Goal: Task Accomplishment & Management: Manage account settings

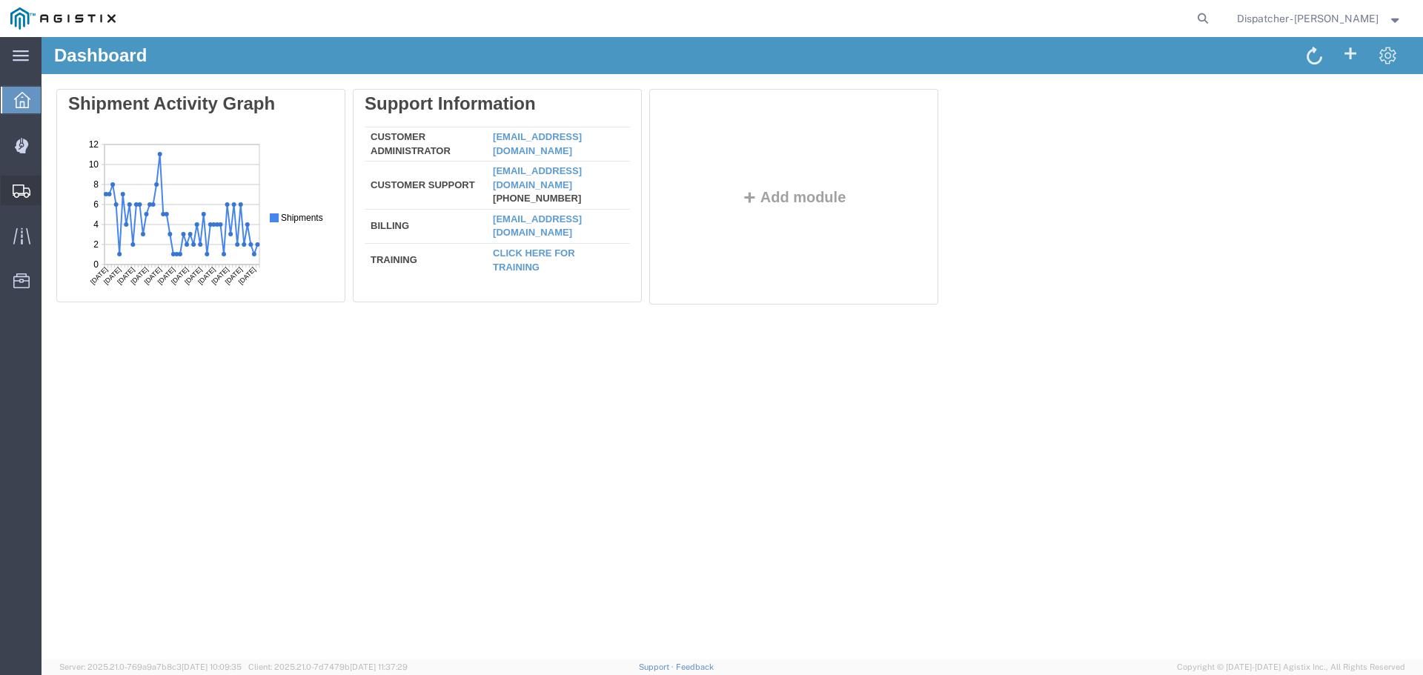
click at [51, 191] on span "Shipments" at bounding box center [46, 191] width 10 height 30
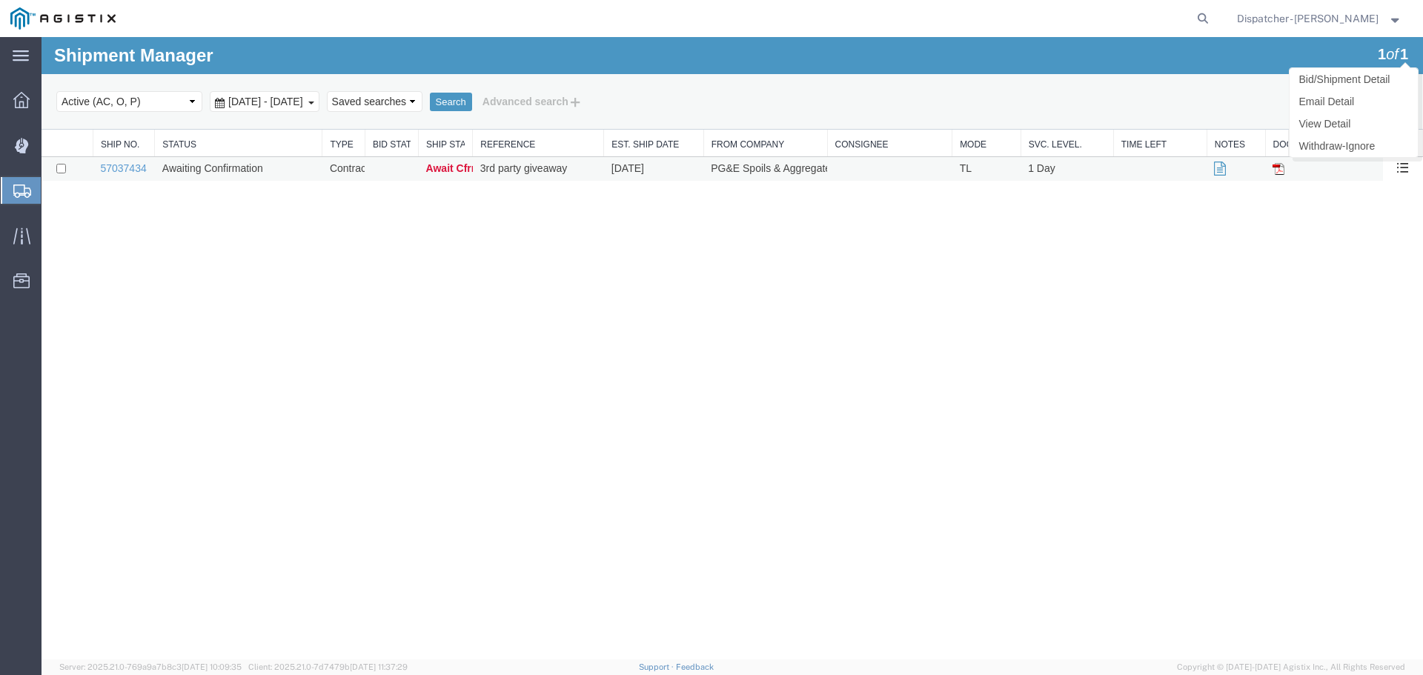
click at [1408, 167] on span at bounding box center [1402, 167] width 13 height 13
click at [445, 166] on span "Await Cfrm." at bounding box center [455, 168] width 58 height 12
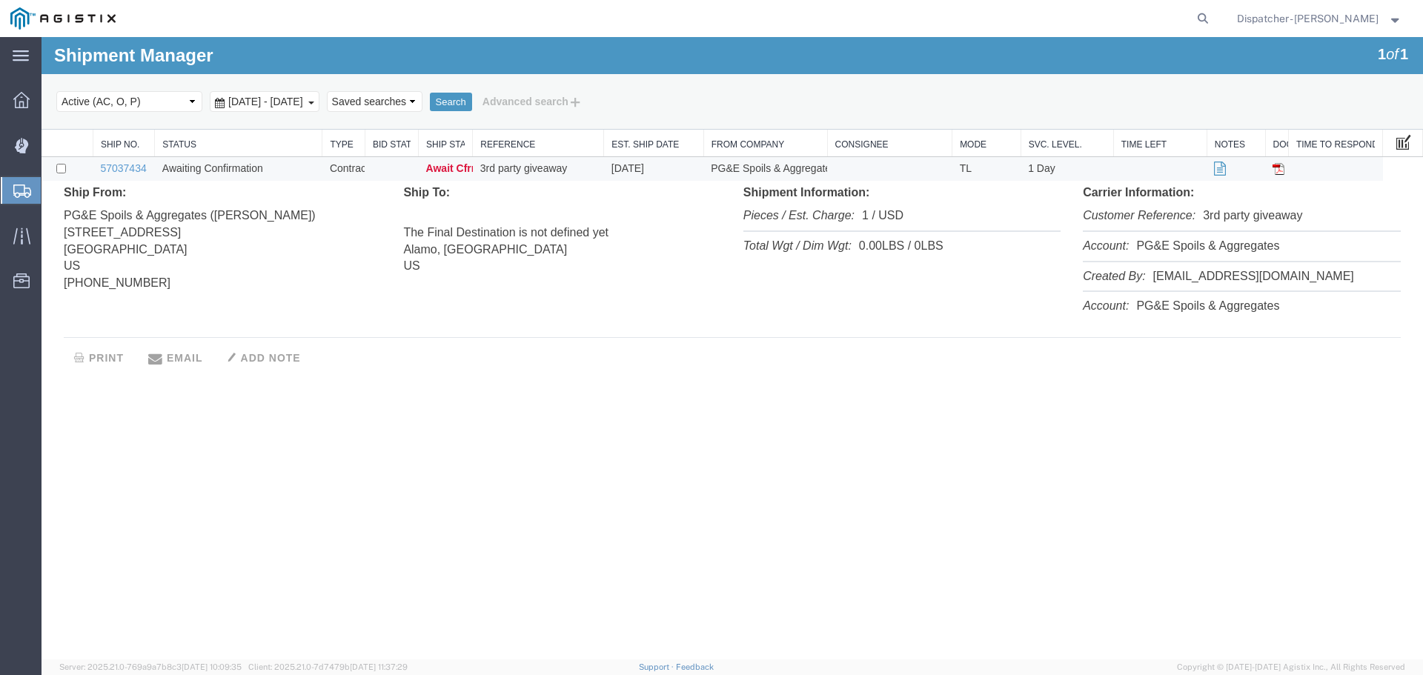
click at [1401, 145] on span at bounding box center [1403, 141] width 15 height 16
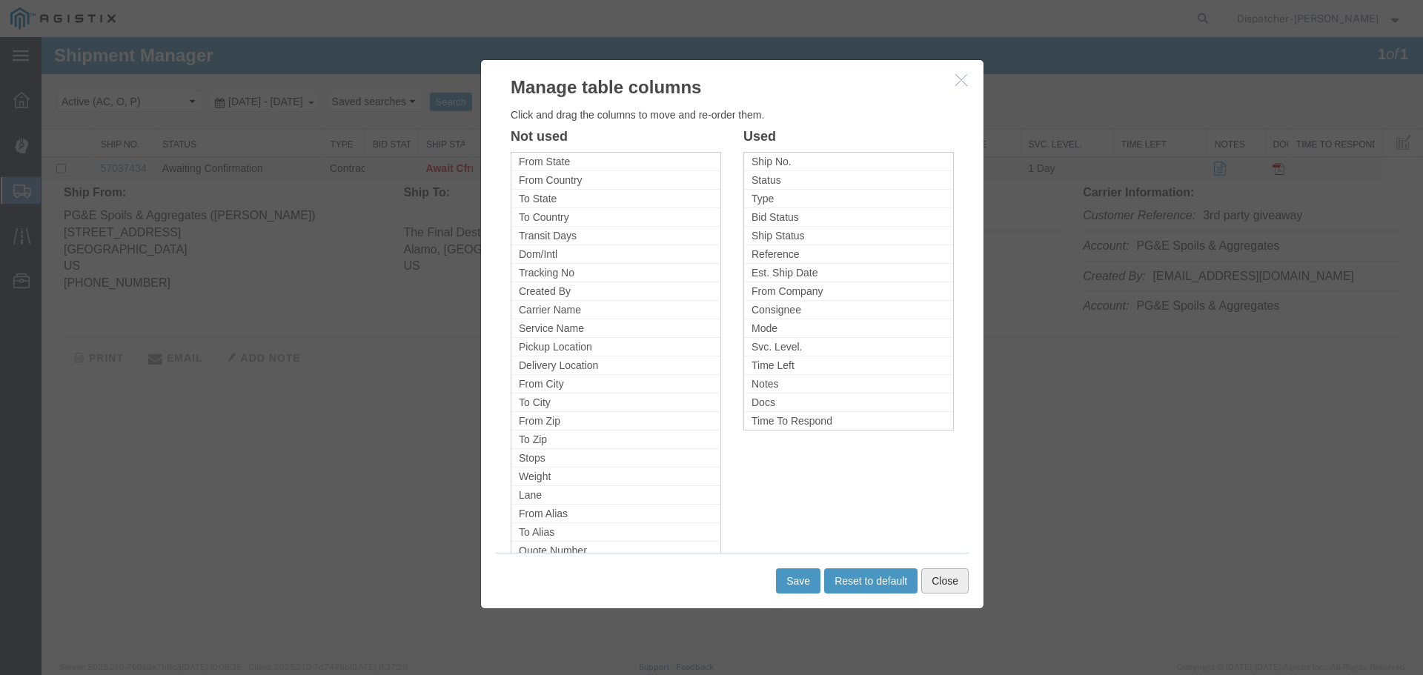
click at [944, 574] on button "Close" at bounding box center [944, 580] width 47 height 25
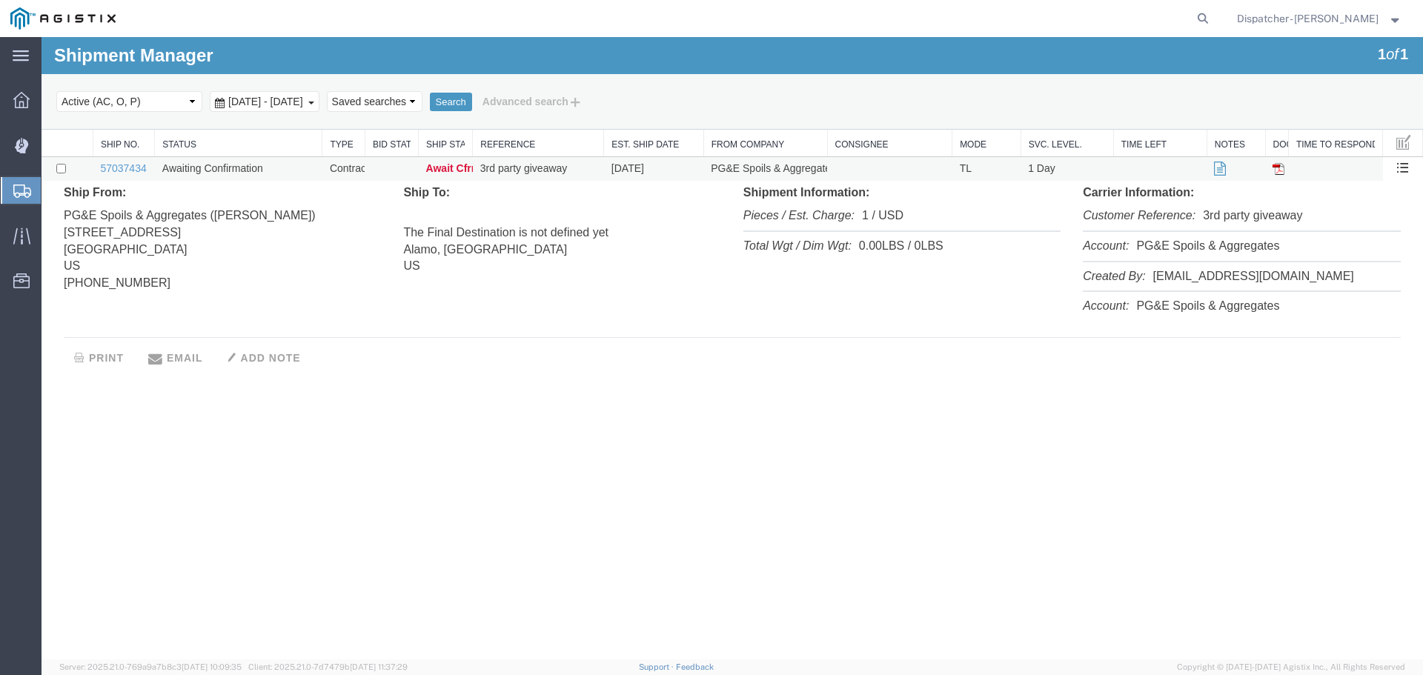
click at [1216, 171] on icon at bounding box center [1220, 169] width 12 height 10
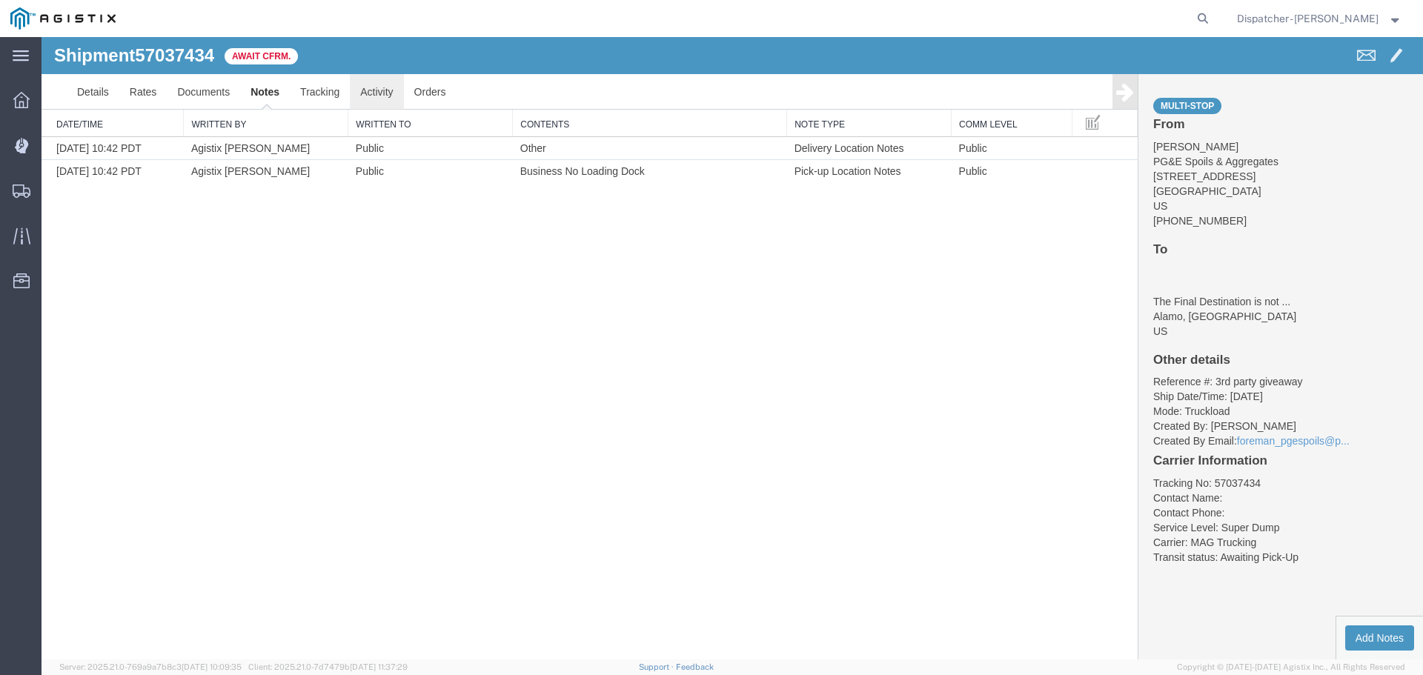
click at [377, 93] on link "Activity" at bounding box center [376, 92] width 53 height 36
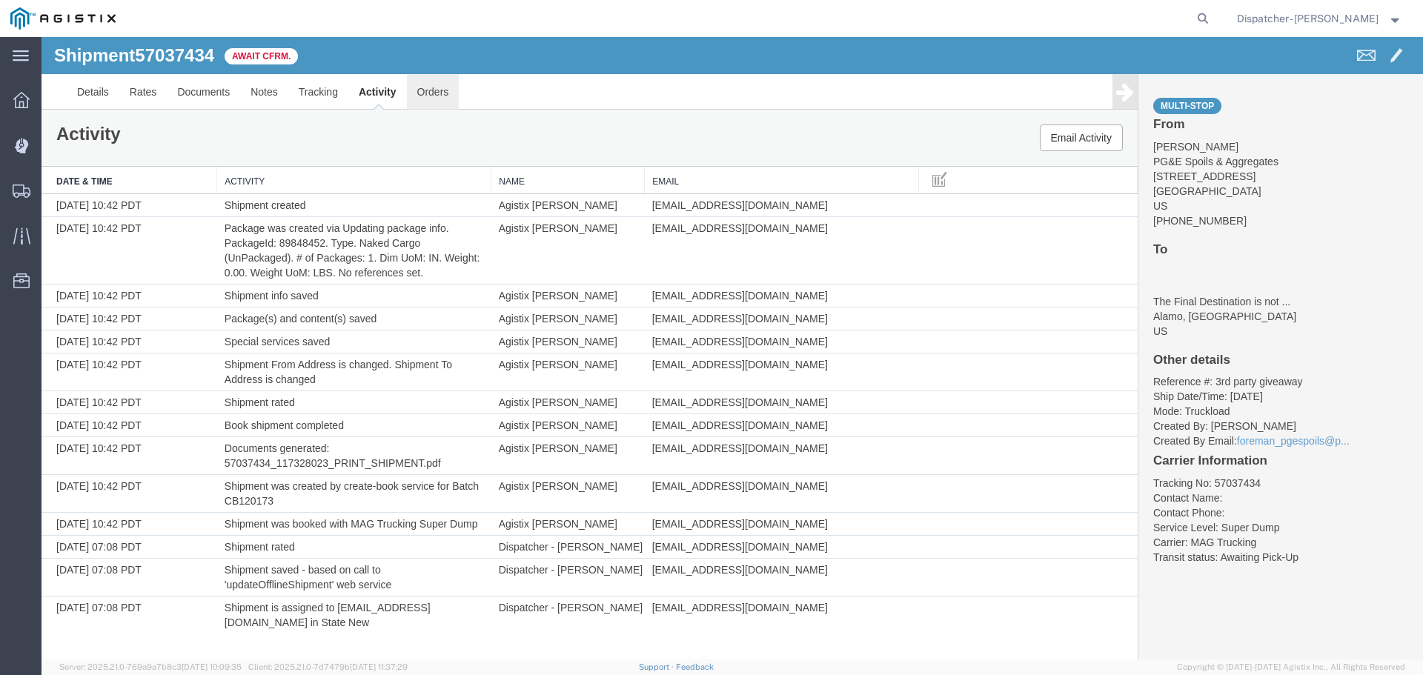
click at [431, 91] on link "Orders" at bounding box center [433, 92] width 53 height 36
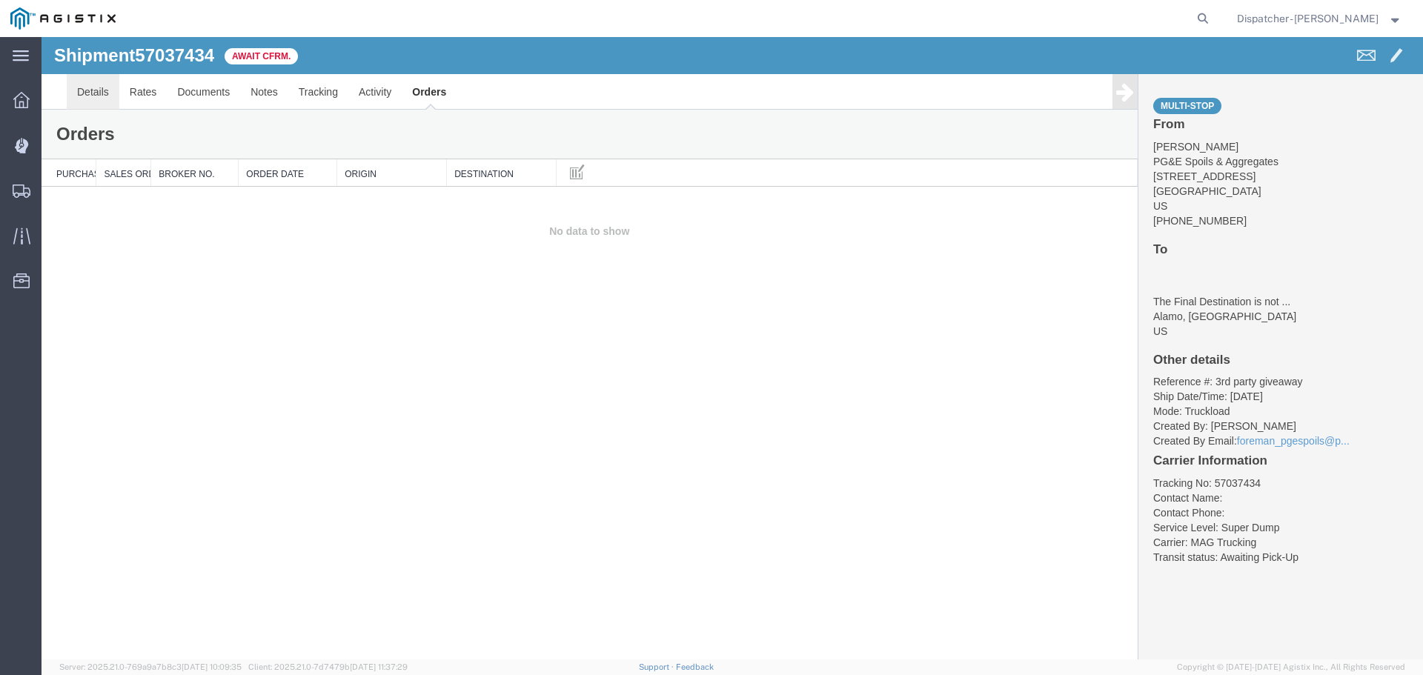
click at [92, 88] on link "Details" at bounding box center [93, 92] width 53 height 36
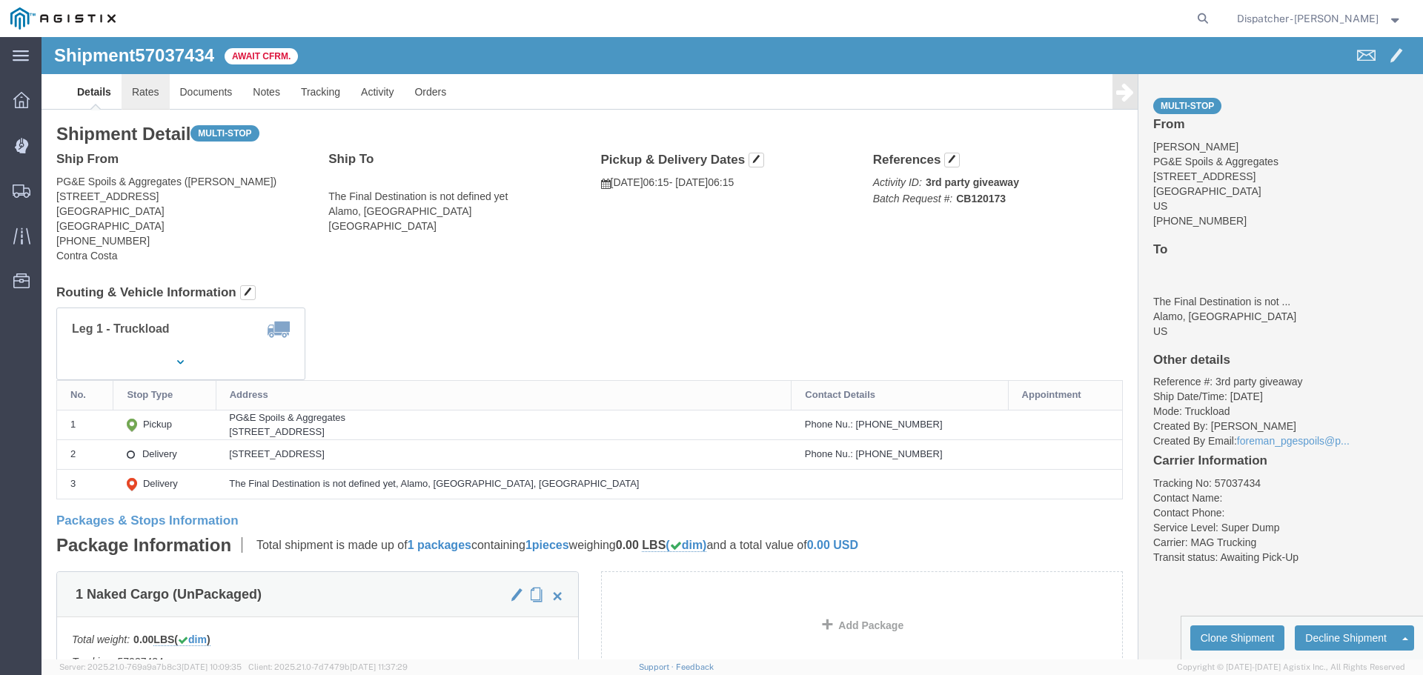
click link "Rates"
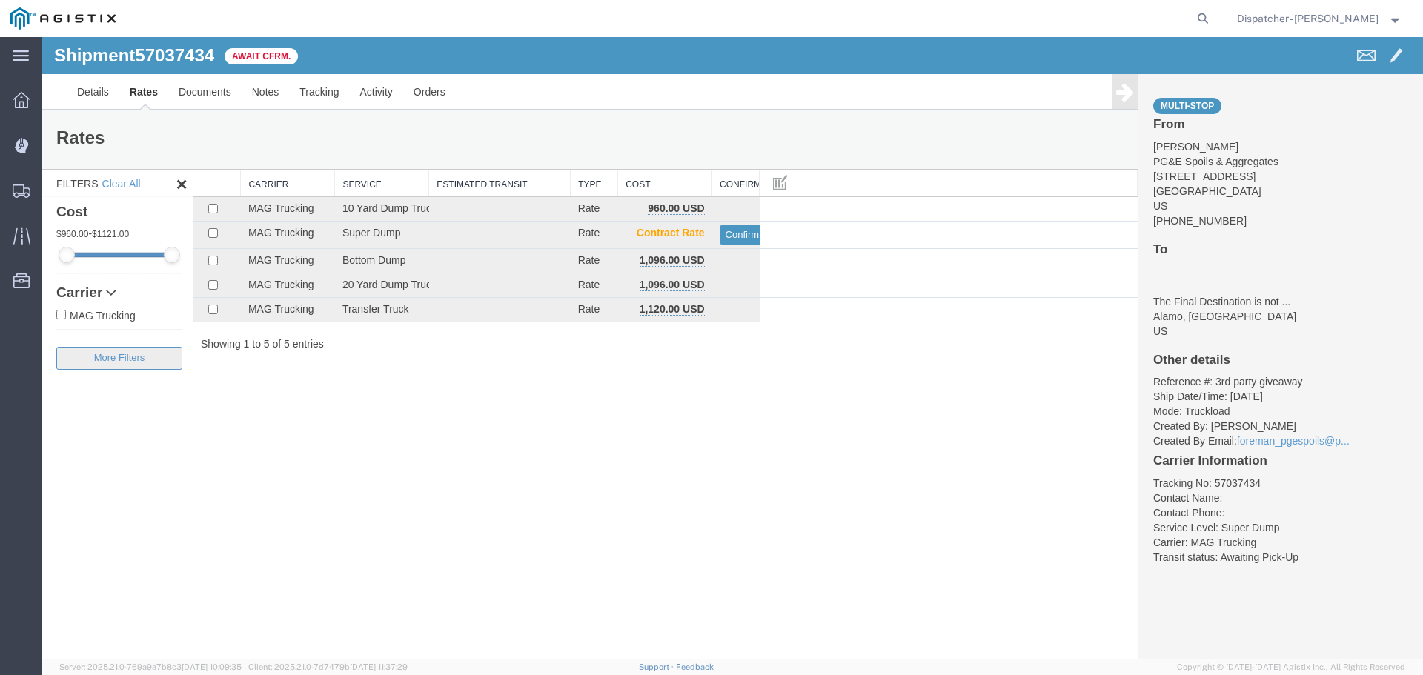
click at [127, 355] on button "Filters" at bounding box center [119, 358] width 126 height 23
click at [1054, 322] on div "Search: Carrier Service Estimated Transit Type Cost Confirm MAG Trucking 10 Yar…" at bounding box center [665, 261] width 944 height 182
click at [267, 57] on span "Await Cfrm." at bounding box center [261, 56] width 73 height 16
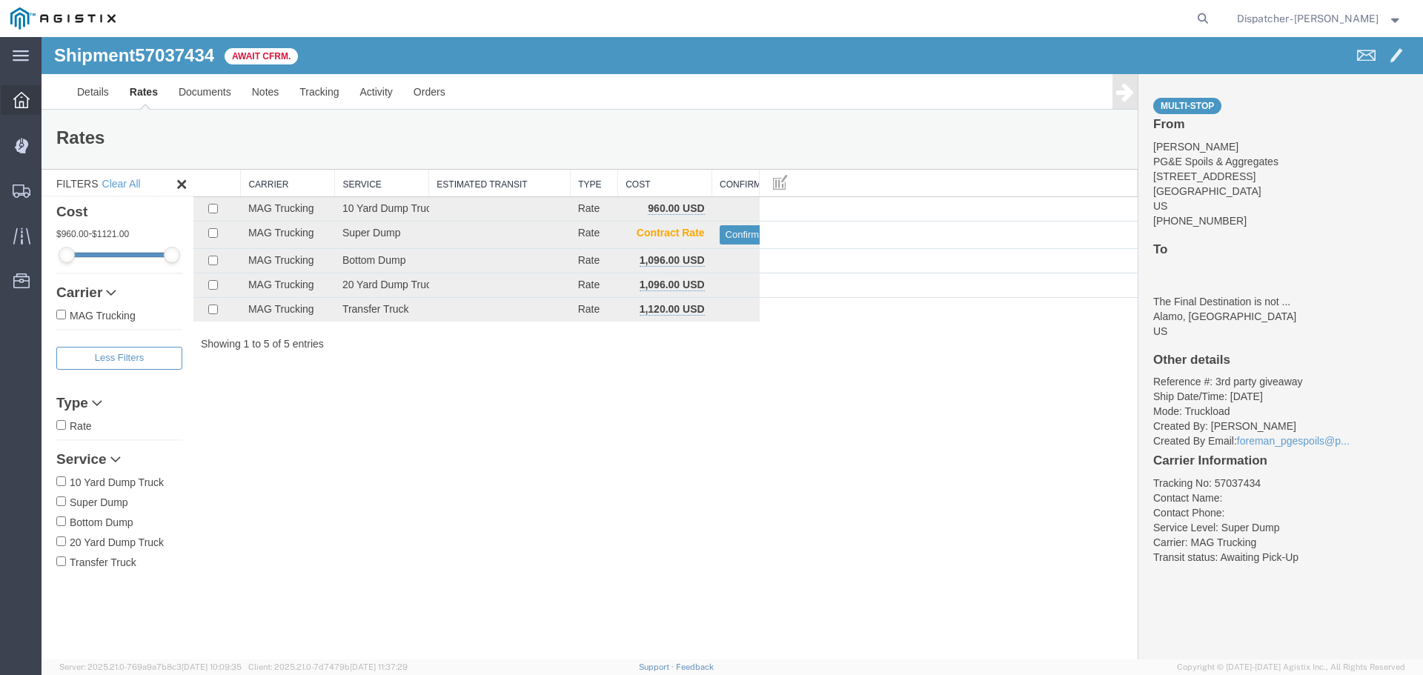
click at [18, 103] on icon at bounding box center [21, 100] width 16 height 16
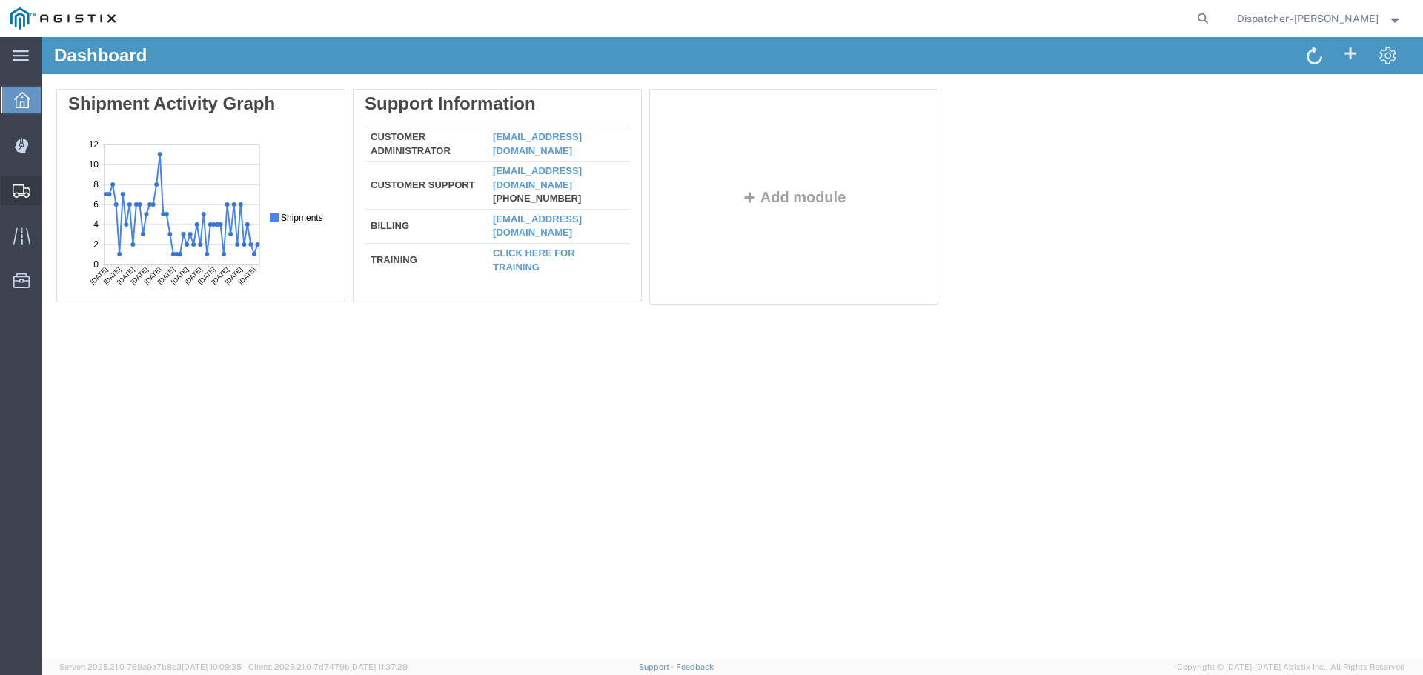
click at [0, 0] on span "Shipment Manager" at bounding box center [0, 0] width 0 height 0
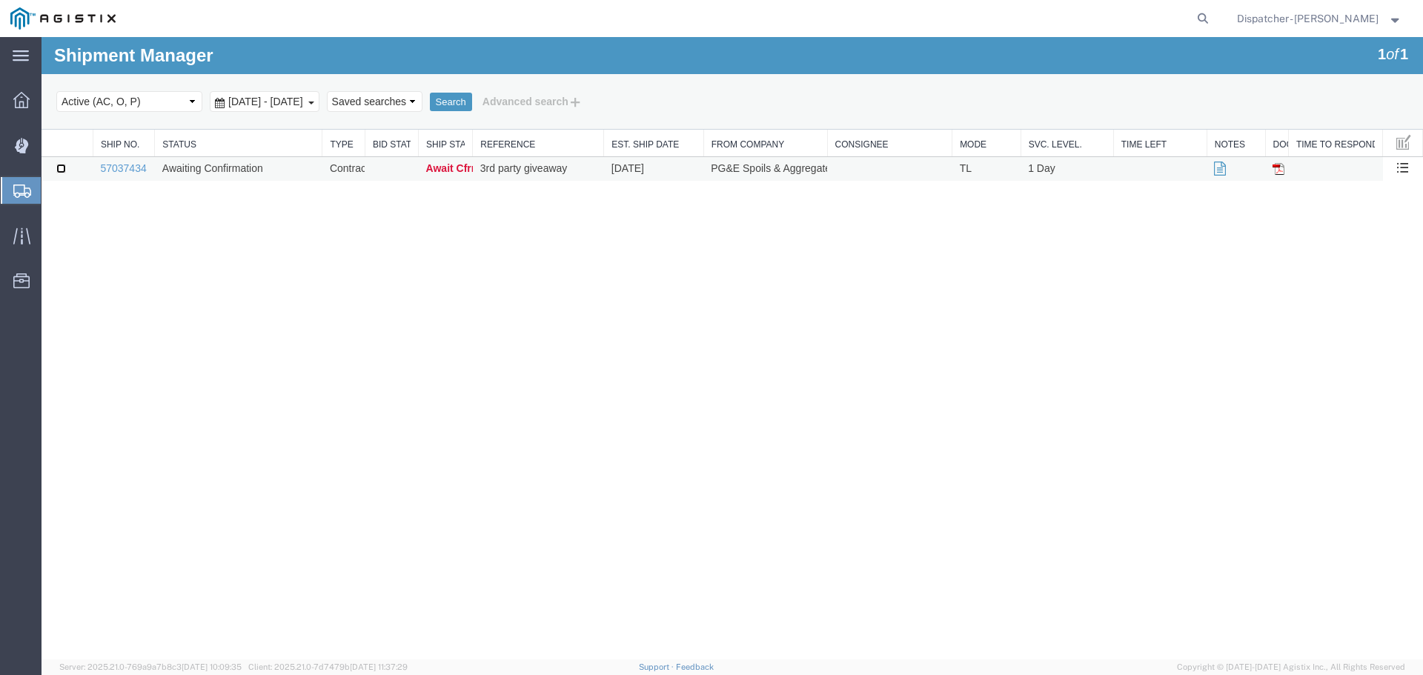
click at [61, 170] on input "checkbox" at bounding box center [61, 169] width 10 height 10
checkbox input "true"
drag, startPoint x: 874, startPoint y: 166, endPoint x: 820, endPoint y: 168, distance: 53.4
click at [820, 168] on td "PG&E Spoils & Aggregates" at bounding box center [765, 169] width 124 height 24
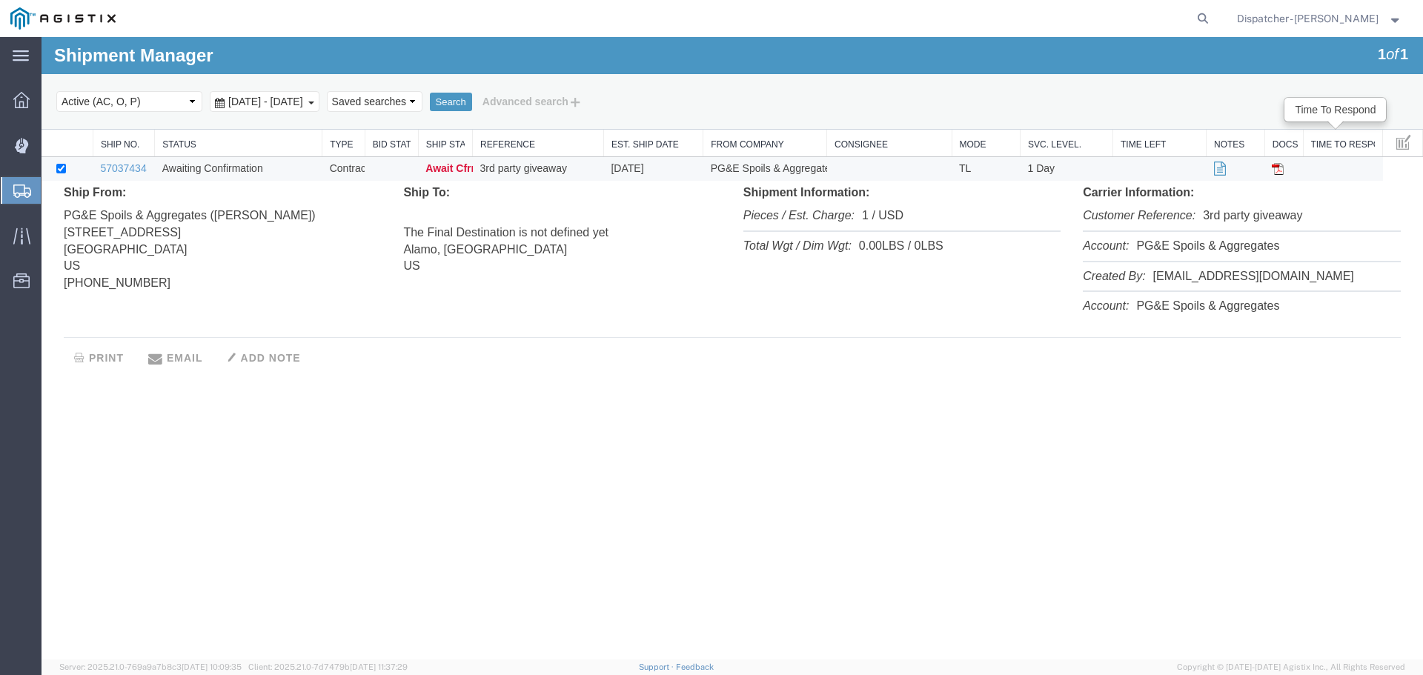
drag, startPoint x: 1290, startPoint y: 141, endPoint x: 1306, endPoint y: 145, distance: 16.2
click at [1306, 145] on div "Ship No. Status Type Bid Status Ship Status Reference Est. Ship Date From Compa…" at bounding box center [733, 252] width 1382 height 245
click at [123, 167] on link "57037434" at bounding box center [123, 168] width 46 height 12
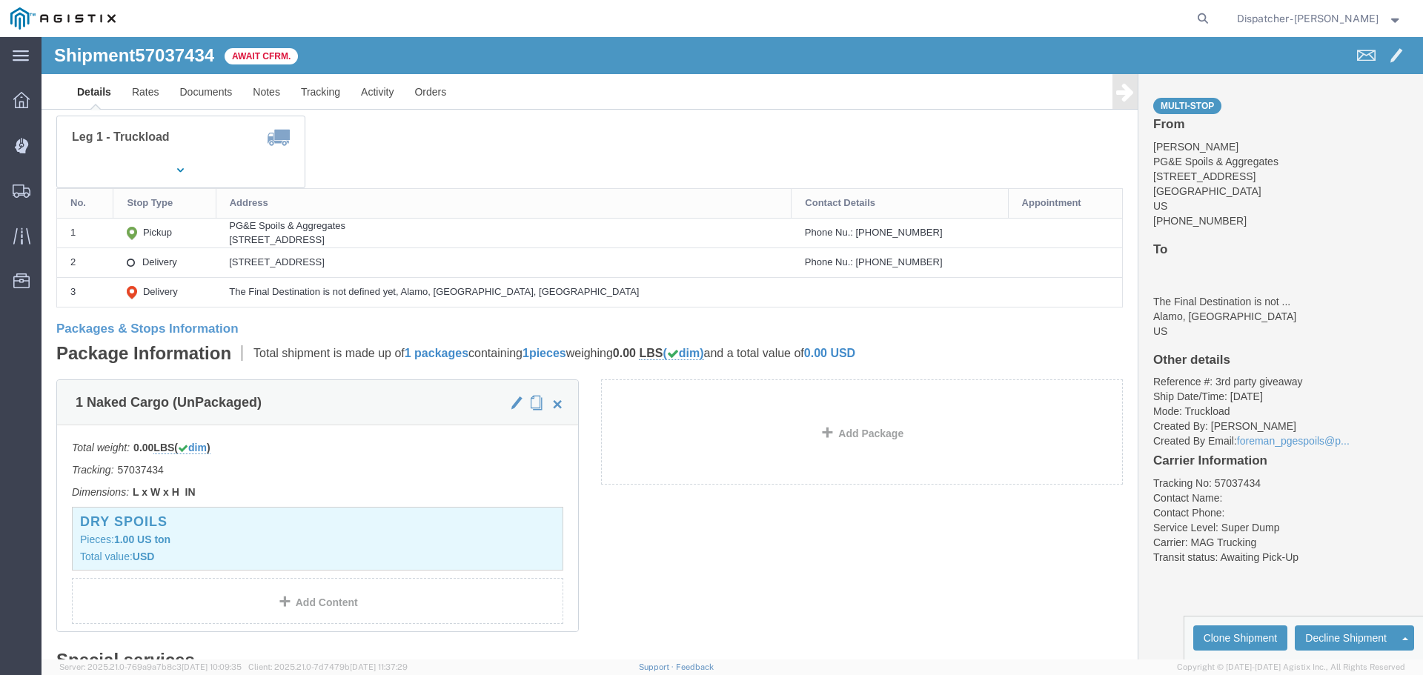
scroll to position [198, 0]
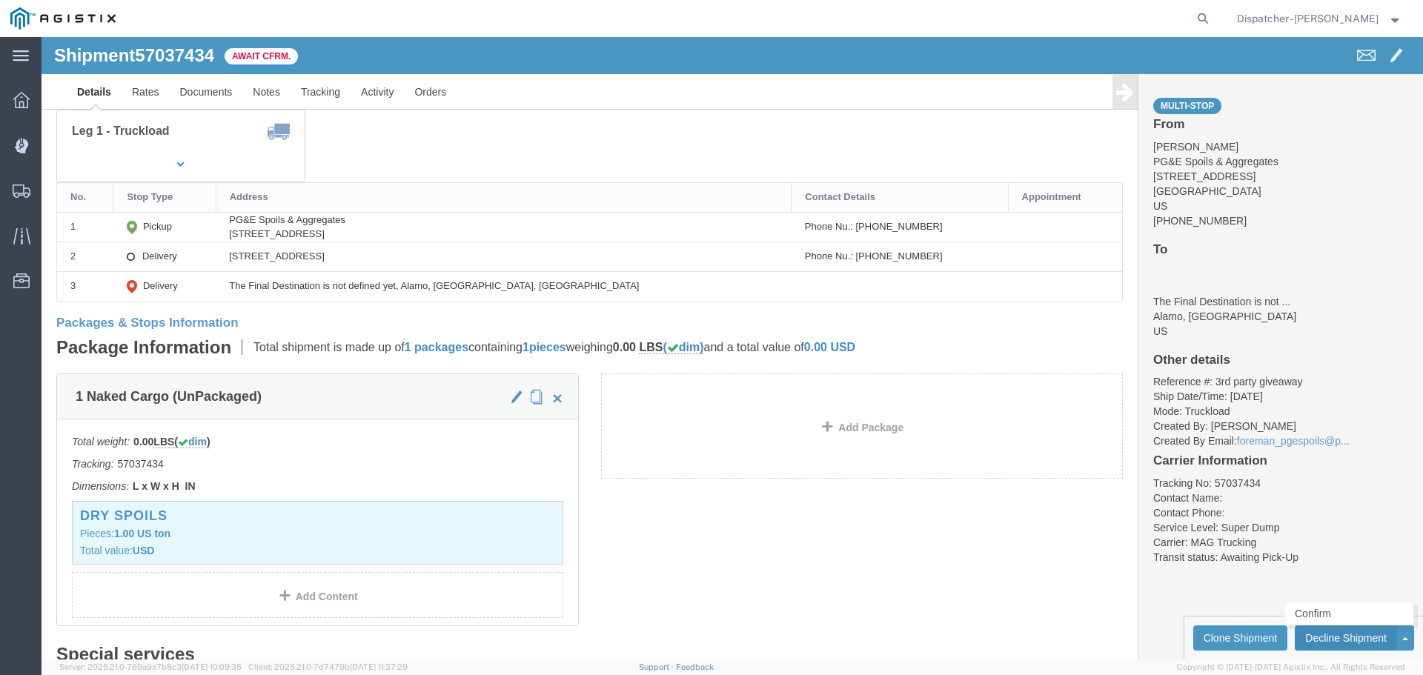
click button "Decline Shipment"
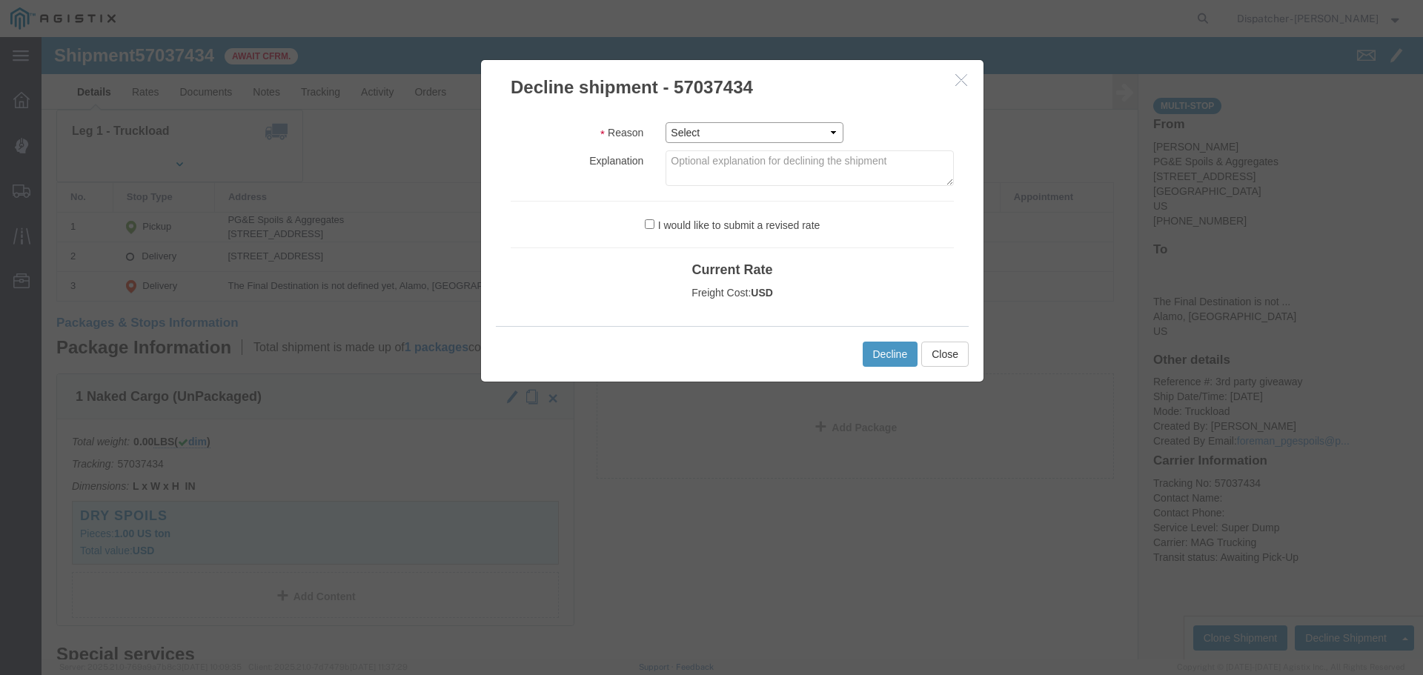
click select "Select Can't haul at contracted rate Can't meet deliver by date / time Can't me…"
click textarea
click select "Select Can't haul at contracted rate Can't meet deliver by date / time Can't me…"
select select "Other"
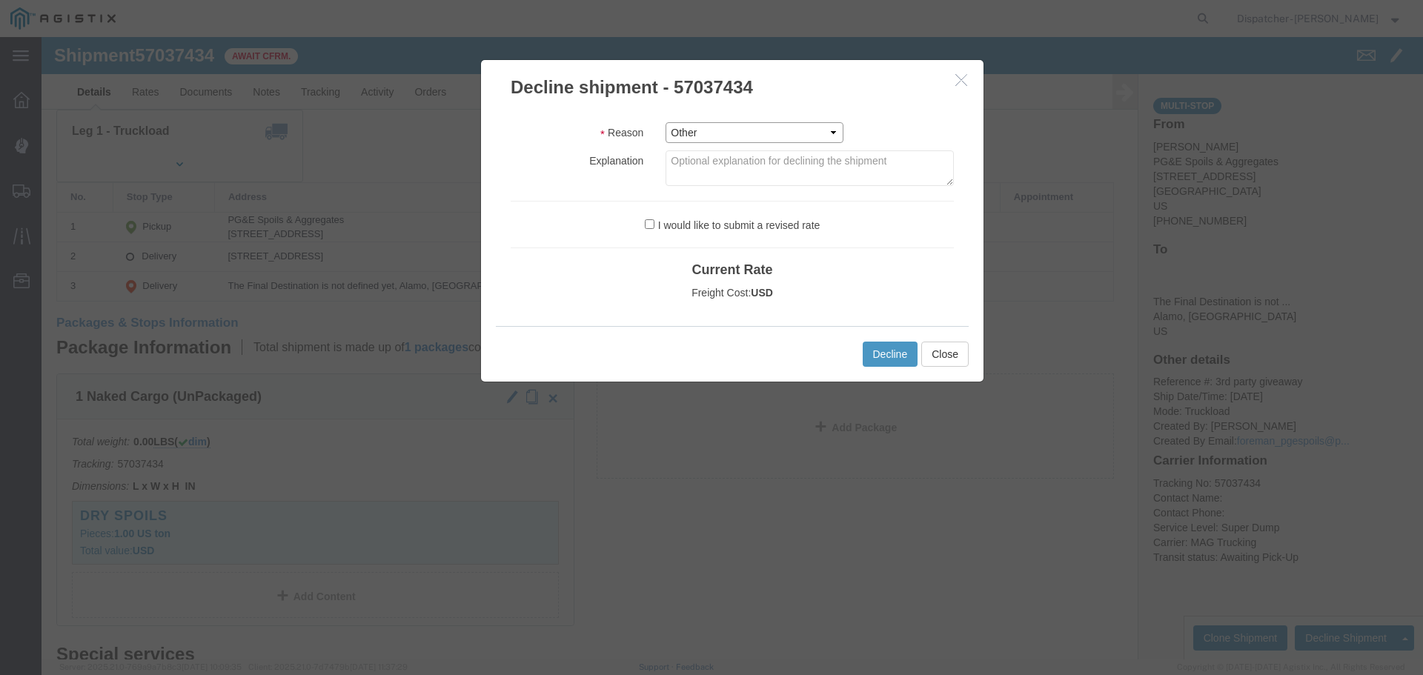
click select "Select Can't haul at contracted rate Can't meet deliver by date / time Can't me…"
click textarea
type textarea "Driver called in sick"
click button "Decline"
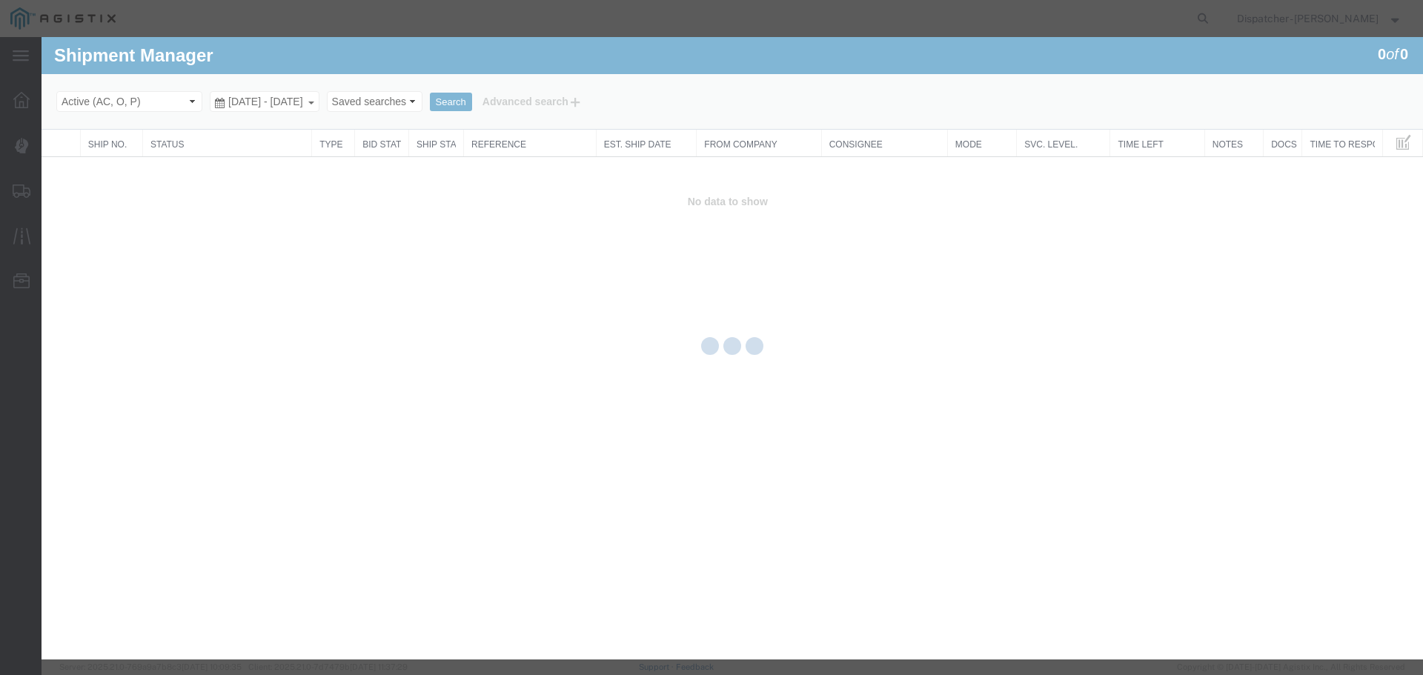
scroll to position [0, 0]
